Goal: Feedback & Contribution: Submit feedback/report problem

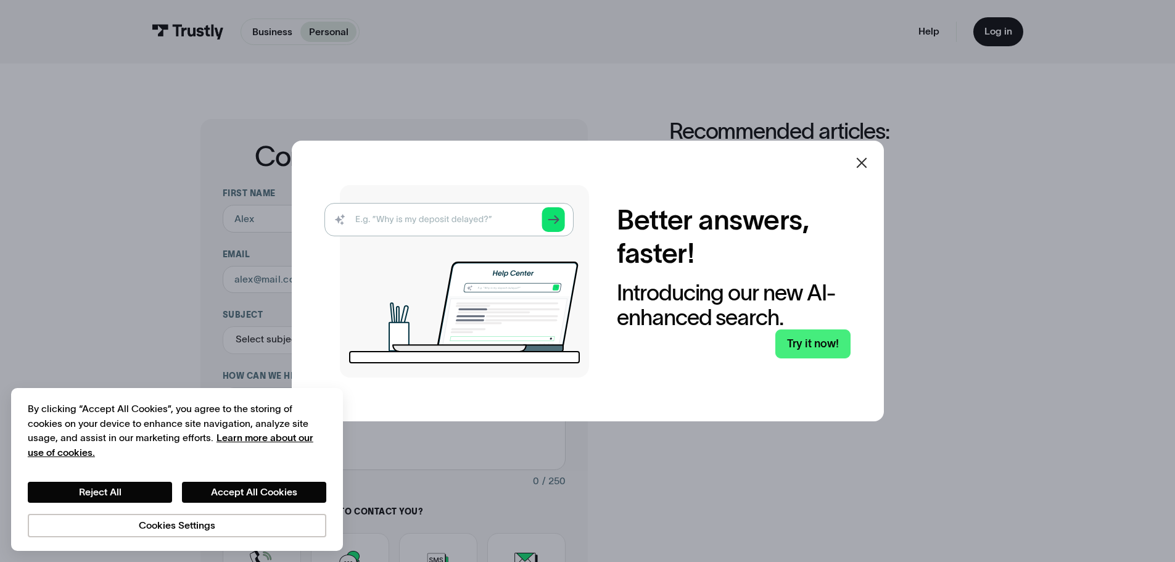
click at [869, 162] on icon at bounding box center [861, 162] width 15 height 15
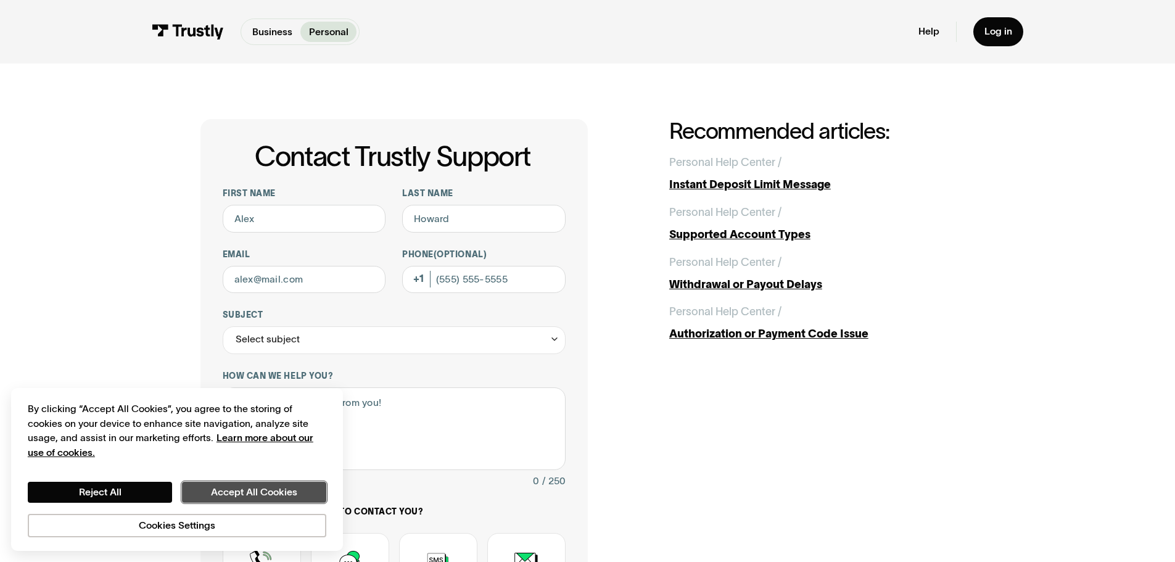
click at [217, 487] on button "Accept All Cookies" at bounding box center [254, 492] width 144 height 21
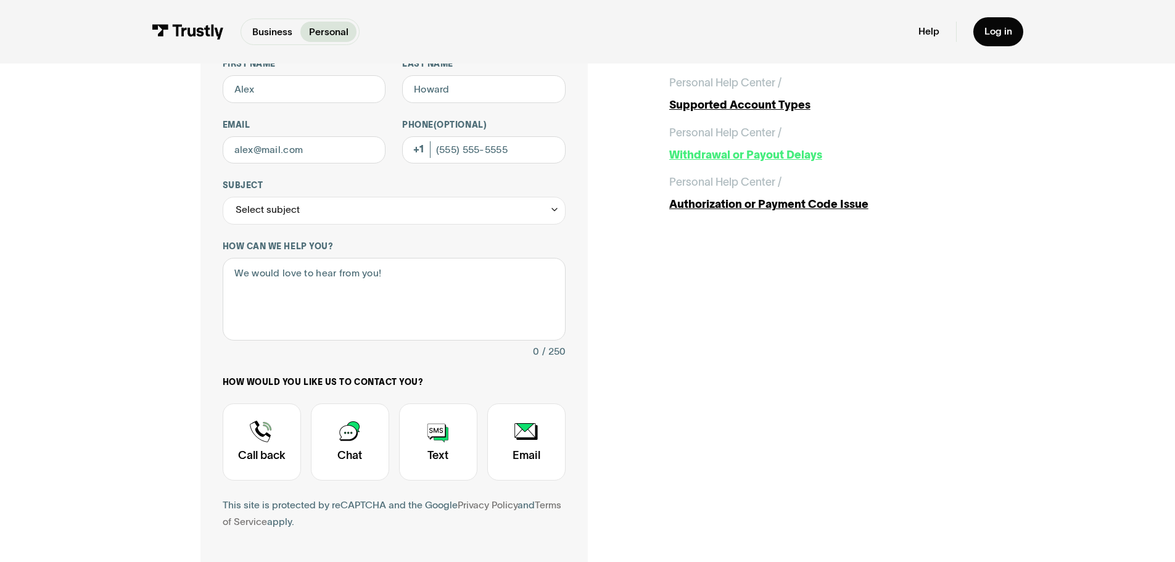
scroll to position [62, 0]
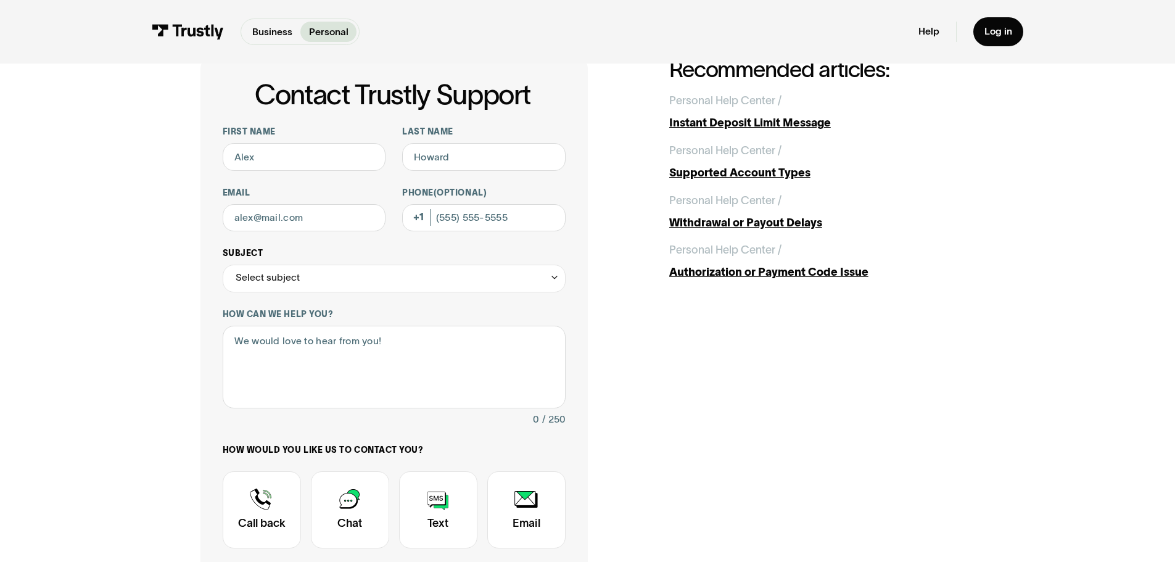
click at [406, 290] on div "Select subject" at bounding box center [394, 279] width 343 height 28
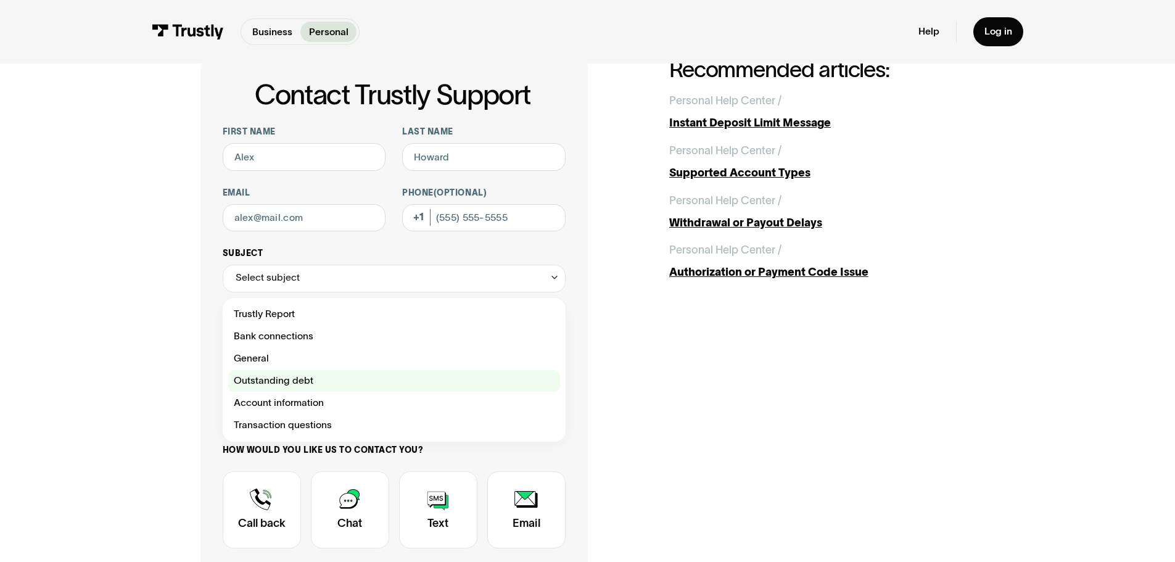
click at [361, 383] on div "Contact Trustly Support" at bounding box center [394, 381] width 332 height 22
type input "**********"
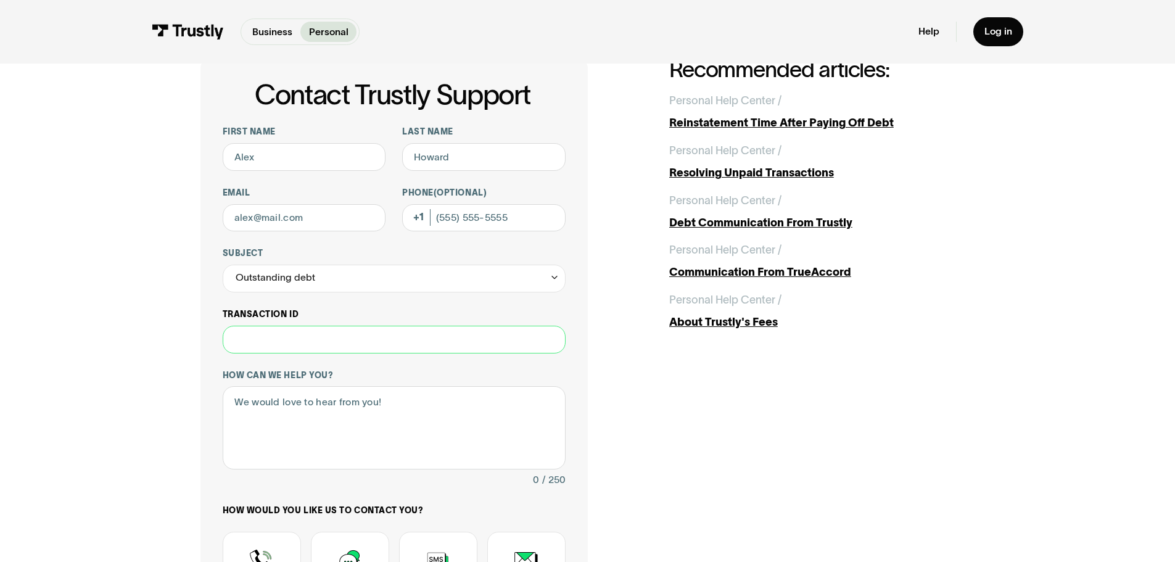
click at [339, 343] on input "Transaction ID" at bounding box center [394, 340] width 343 height 28
paste input "**********"
type input "**********"
click at [355, 411] on textarea "How can we help you?" at bounding box center [394, 427] width 343 height 83
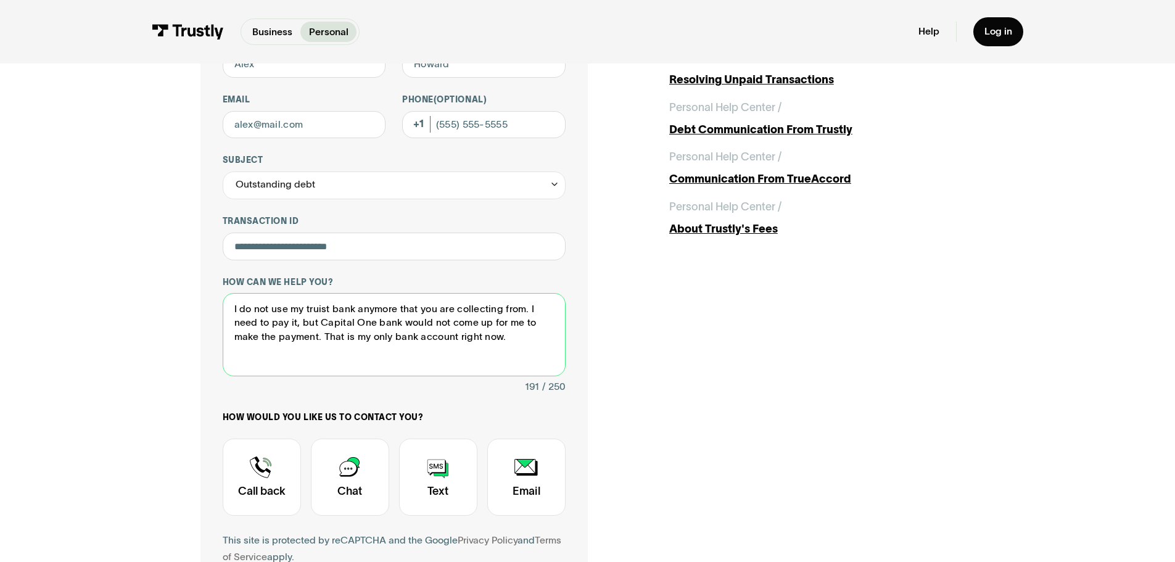
scroll to position [247, 0]
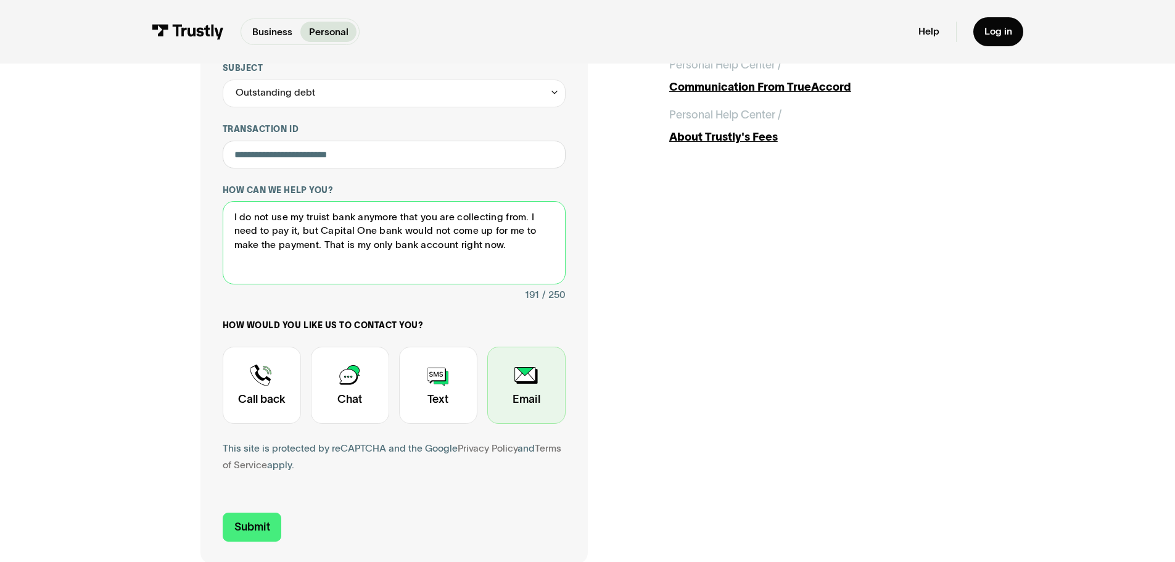
type textarea "I do not use my truist bank anymore that you are collecting from. I need to pay…"
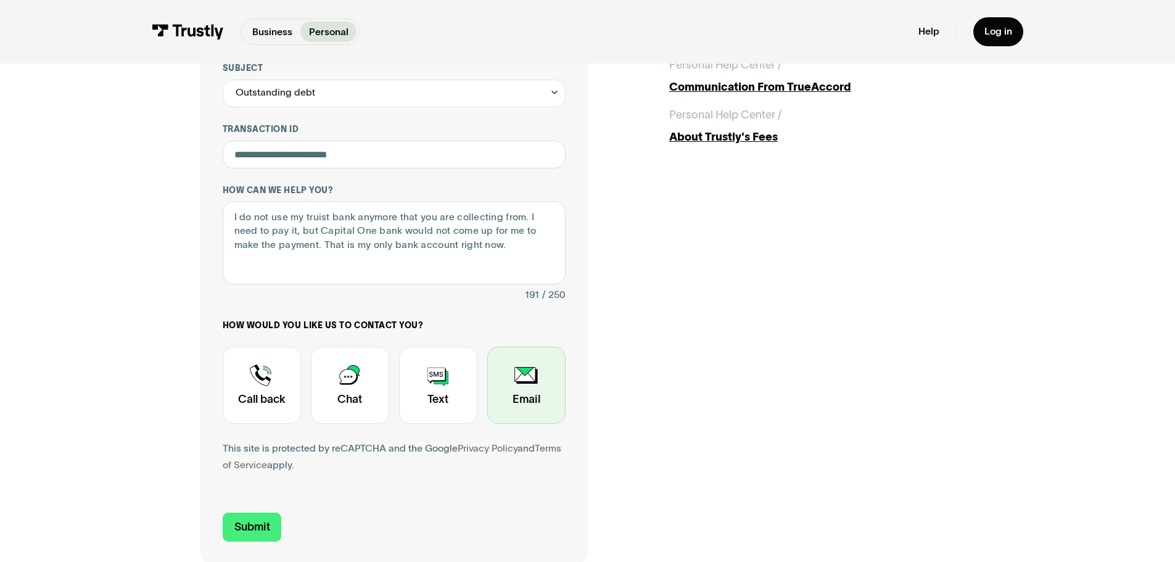
click at [537, 393] on div "Contact Trustly Support" at bounding box center [526, 385] width 78 height 77
click at [282, 540] on form "**********" at bounding box center [394, 241] width 343 height 600
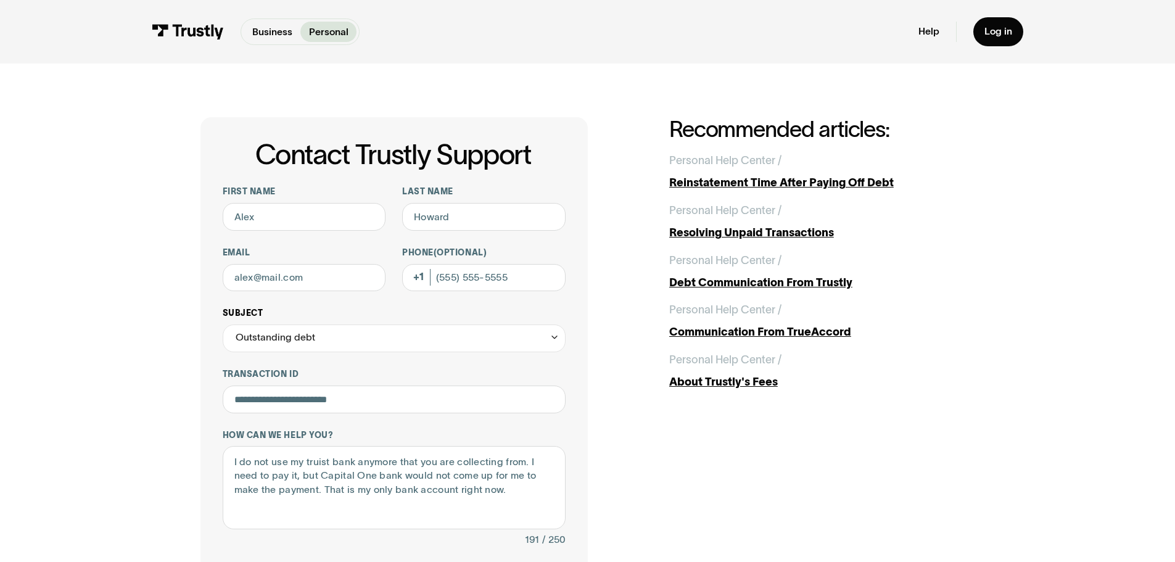
scroll to position [0, 0]
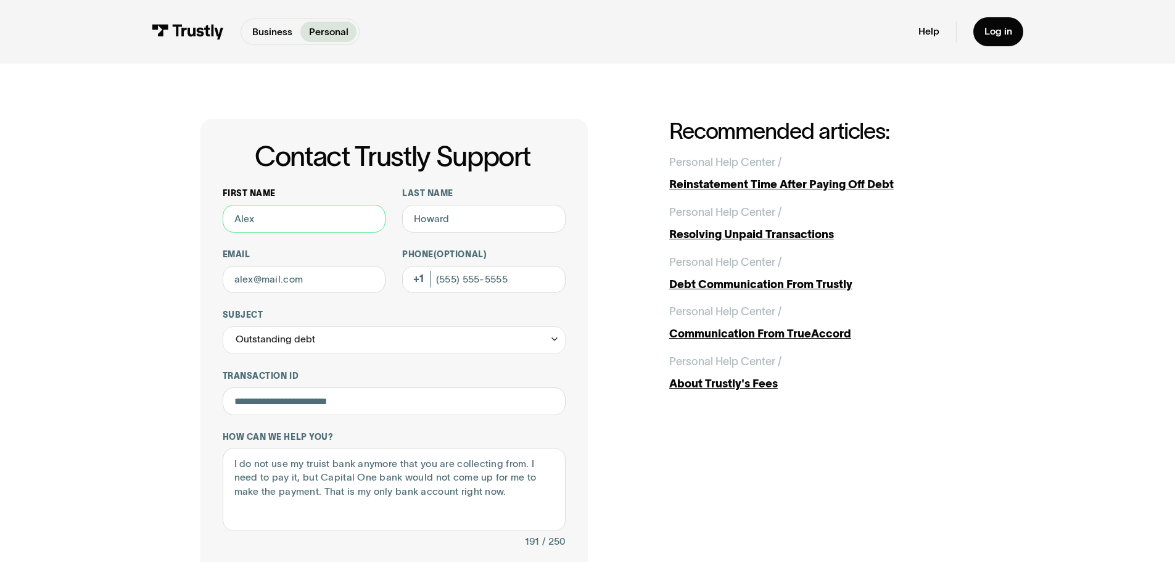
click at [321, 223] on input "First name" at bounding box center [304, 219] width 163 height 28
type input "[PERSON_NAME]"
type input "[EMAIL_ADDRESS][DOMAIN_NAME]"
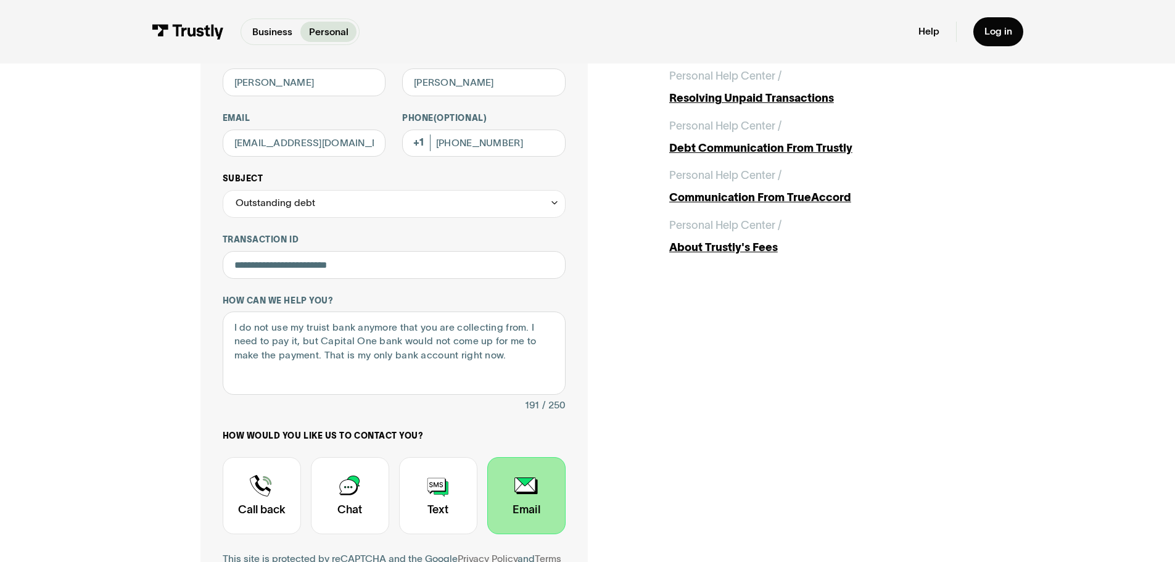
scroll to position [308, 0]
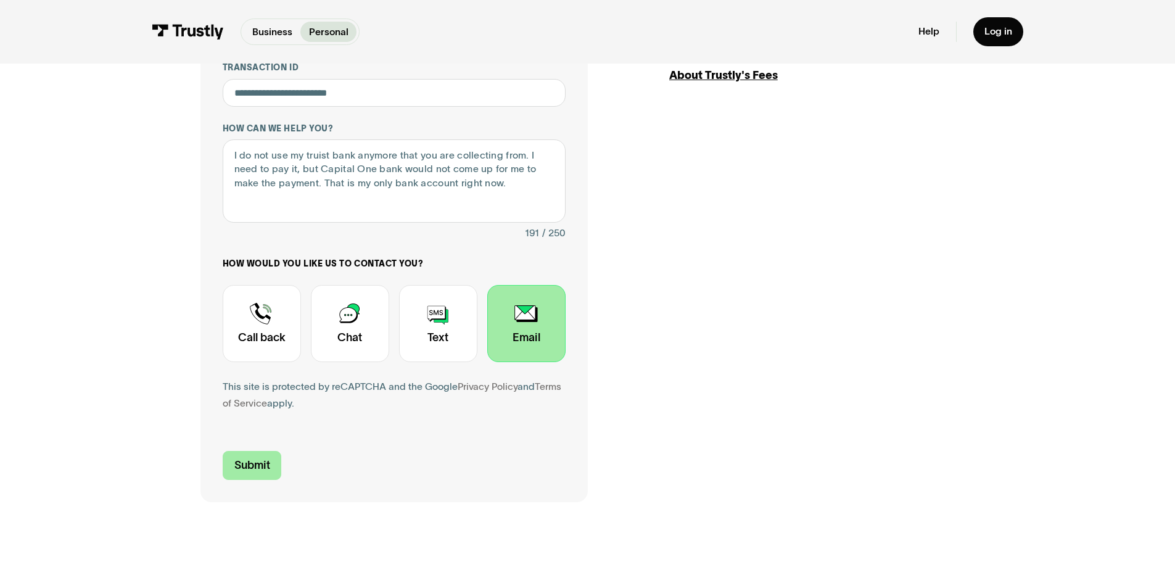
click at [252, 476] on input "Submit" at bounding box center [252, 465] width 59 height 29
type input "[PHONE_NUMBER]"
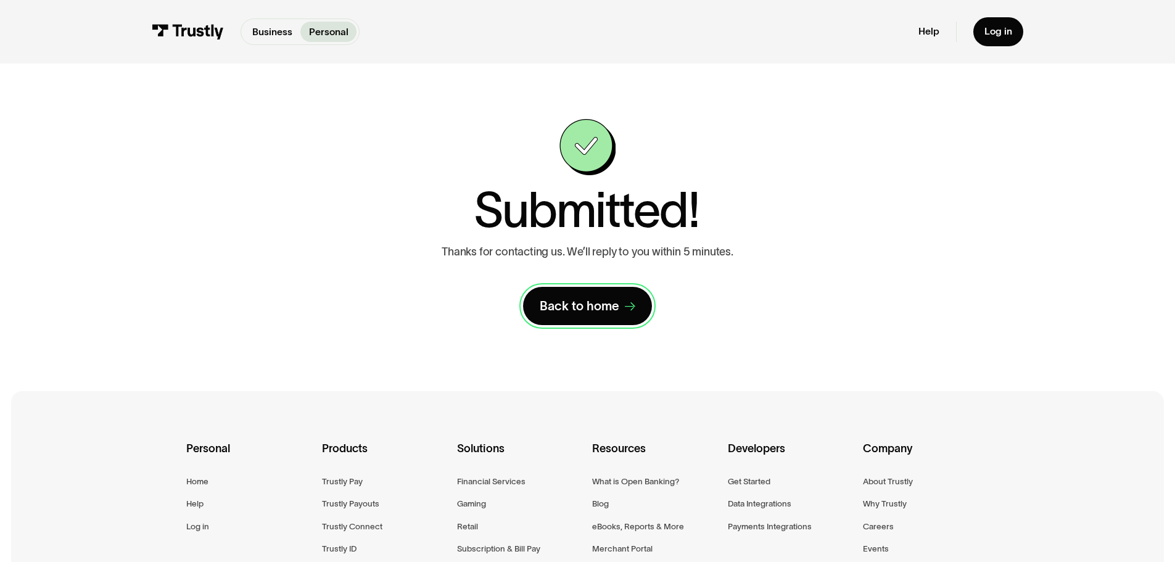
click at [576, 305] on div "Back to home" at bounding box center [580, 306] width 80 height 16
